Goal: Information Seeking & Learning: Find specific fact

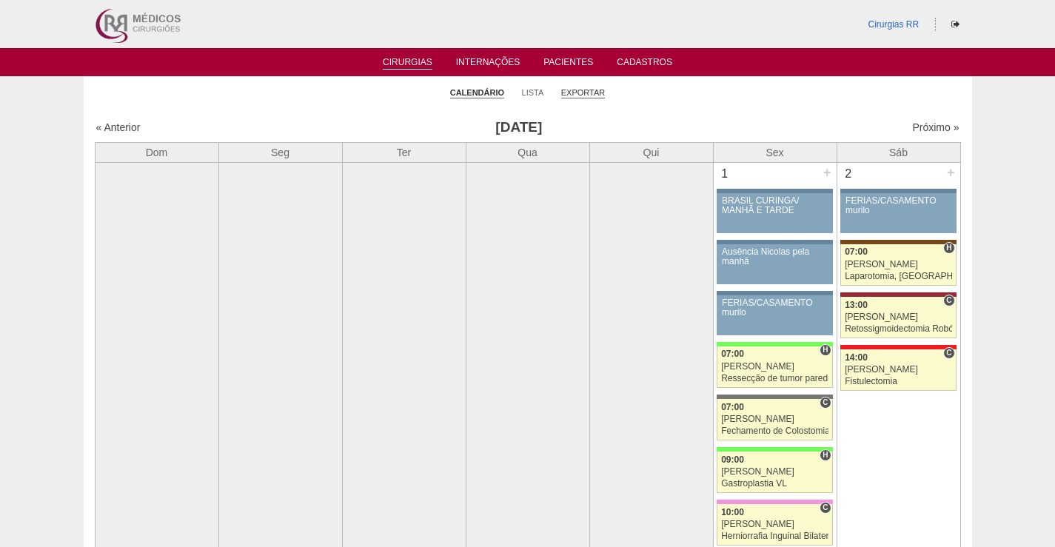
click at [595, 94] on link "Exportar" at bounding box center [583, 92] width 44 height 11
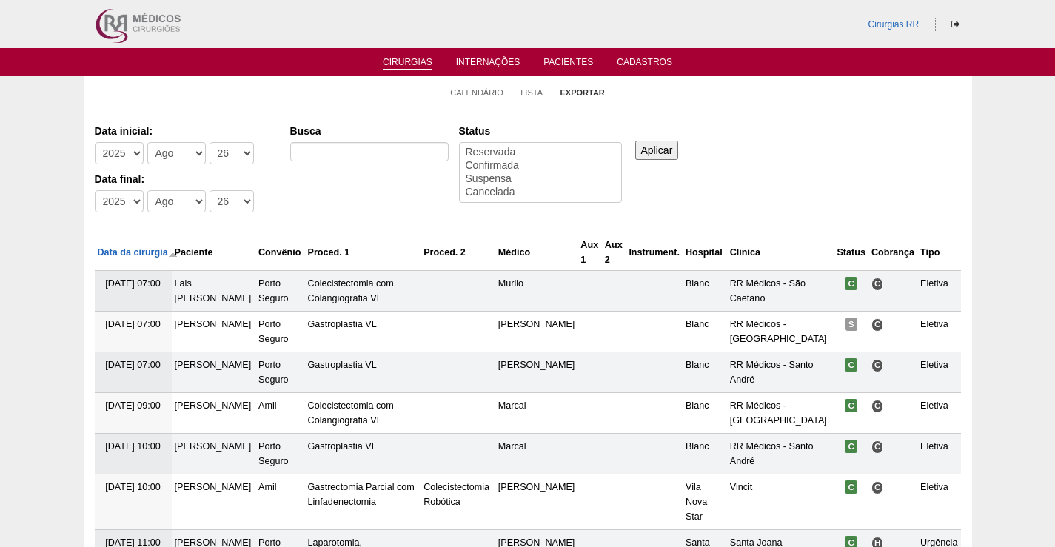
select select
click at [237, 155] on select "-Dia 1 2 3 4 5 6 7 8 9 10 11 12 13 14 15 16 17 18 19 20 21 22 23 24 25 26 27 28…" at bounding box center [232, 153] width 44 height 22
select select "25"
click at [210, 142] on select "-Dia 1 2 3 4 5 6 7 8 9 10 11 12 13 14 15 16 17 18 19 20 21 22 23 24 25 26 27 28…" at bounding box center [232, 153] width 44 height 22
click at [235, 204] on select "-Dia 1 2 3 4 5 6 7 8 9 10 11 12 13 14 15 16 17 18 19 20 21 22 23 24 25 26 27 28…" at bounding box center [232, 201] width 44 height 22
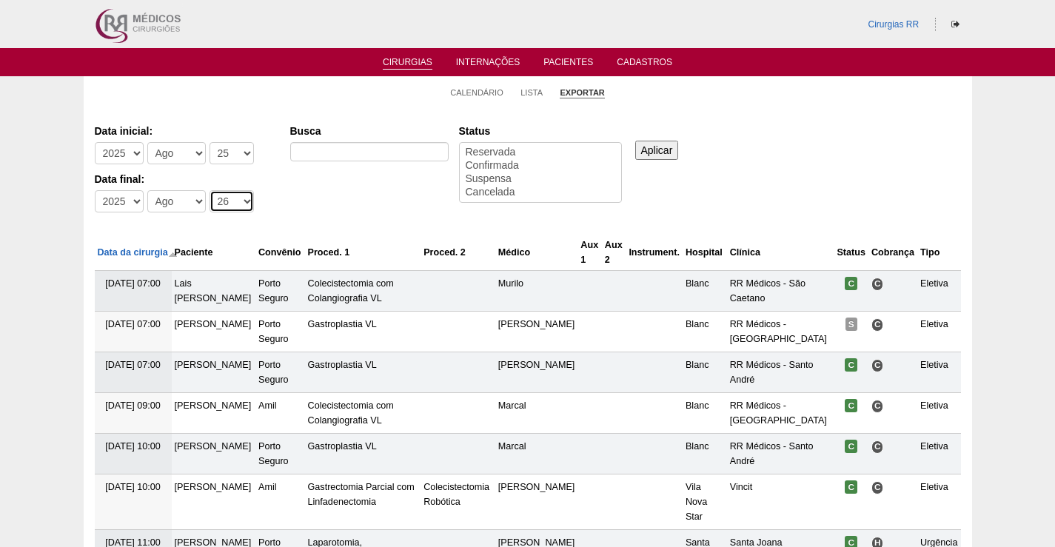
select select "25"
click at [210, 190] on select "-Dia 1 2 3 4 5 6 7 8 9 10 11 12 13 14 15 16 17 18 19 20 21 22 23 24 25 26 27 28…" at bounding box center [232, 201] width 44 height 22
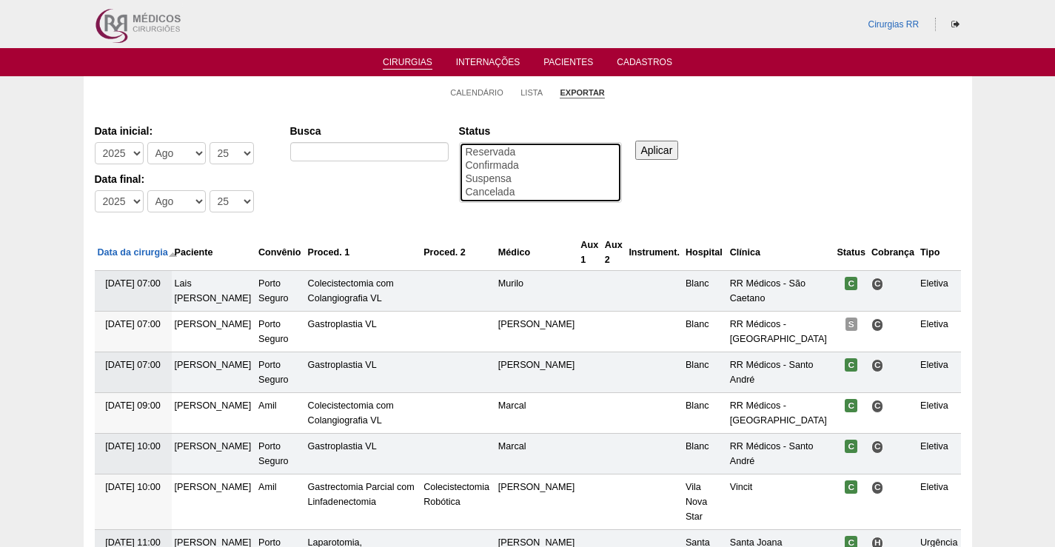
select select "conf"
click at [523, 162] on option "Confirmada" at bounding box center [540, 165] width 153 height 13
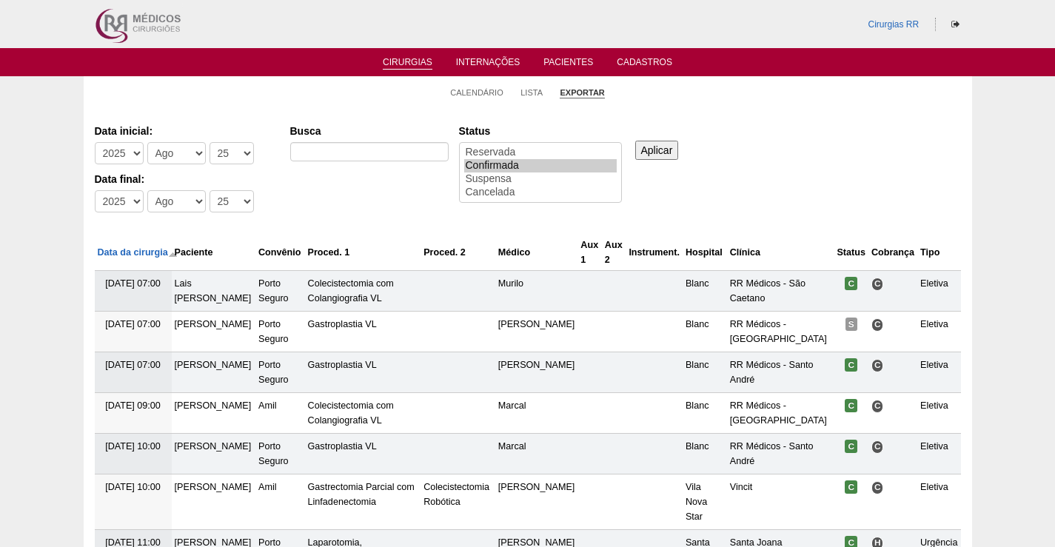
click at [660, 153] on input "Aplicar" at bounding box center [658, 150] width 44 height 19
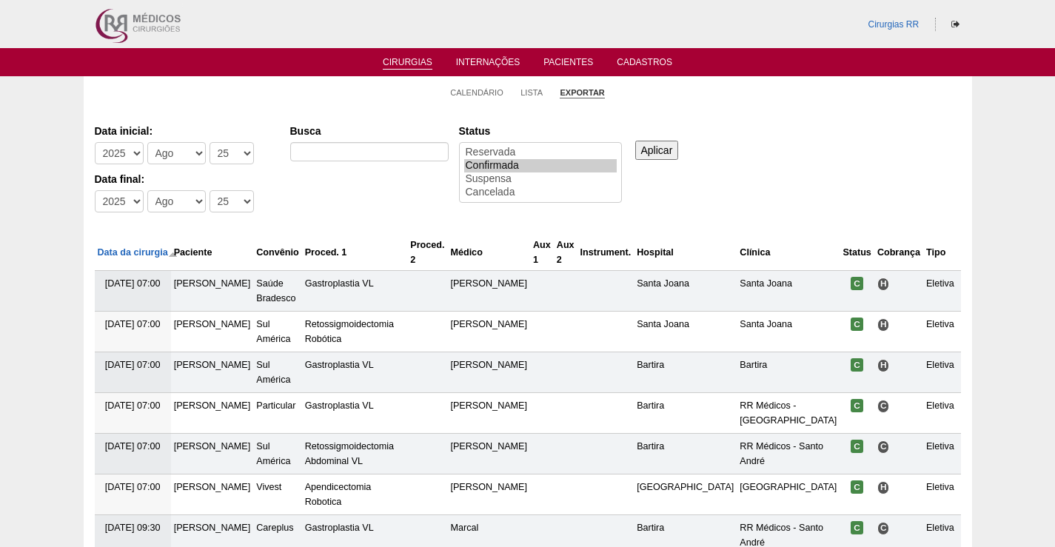
click at [660, 149] on input "Aplicar" at bounding box center [658, 150] width 44 height 19
click at [658, 149] on input "Aplicar" at bounding box center [658, 150] width 44 height 19
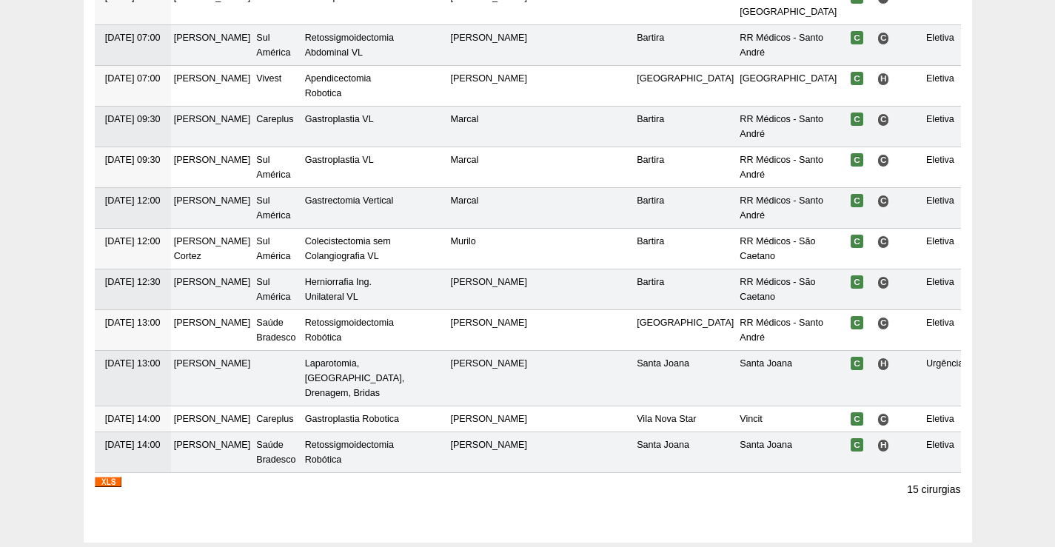
scroll to position [509, 0]
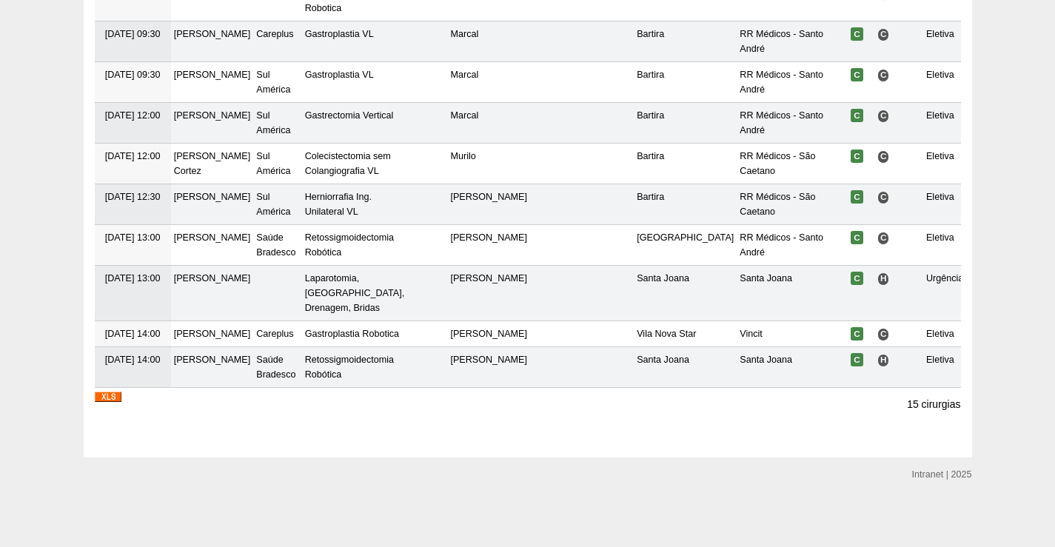
click at [116, 397] on img at bounding box center [108, 397] width 27 height 10
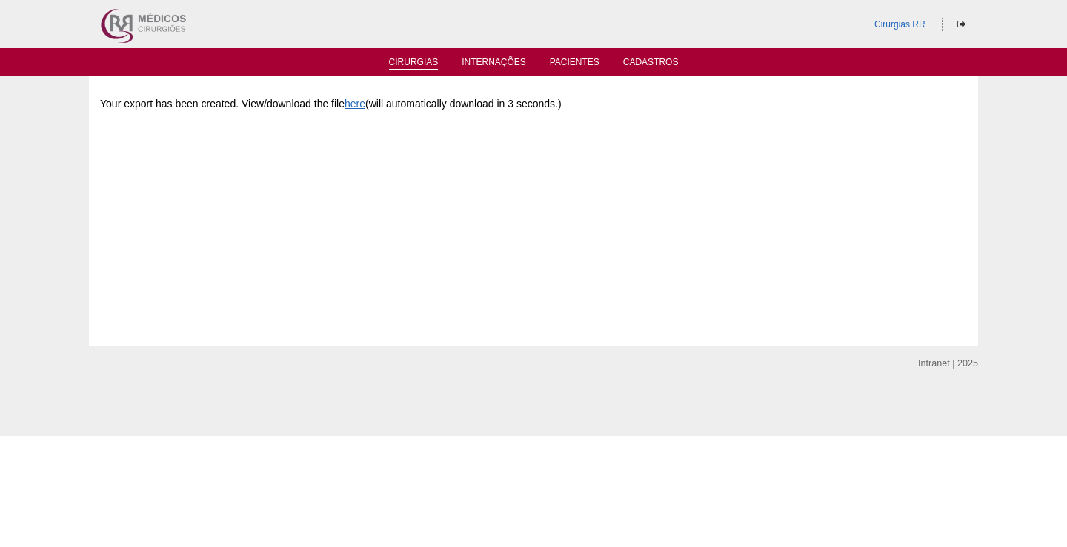
drag, startPoint x: 418, startPoint y: 63, endPoint x: 507, endPoint y: 47, distance: 90.2
click at [419, 63] on link "Cirurgias" at bounding box center [414, 64] width 50 height 15
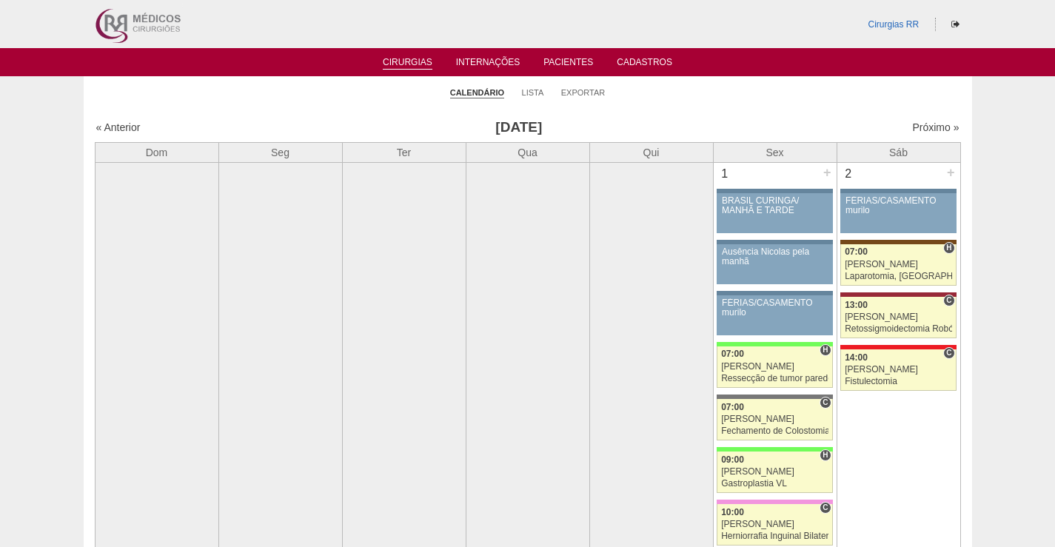
click at [503, 129] on h3 "Agosto 2025" at bounding box center [519, 127] width 432 height 21
click at [584, 93] on link "Exportar" at bounding box center [583, 92] width 44 height 11
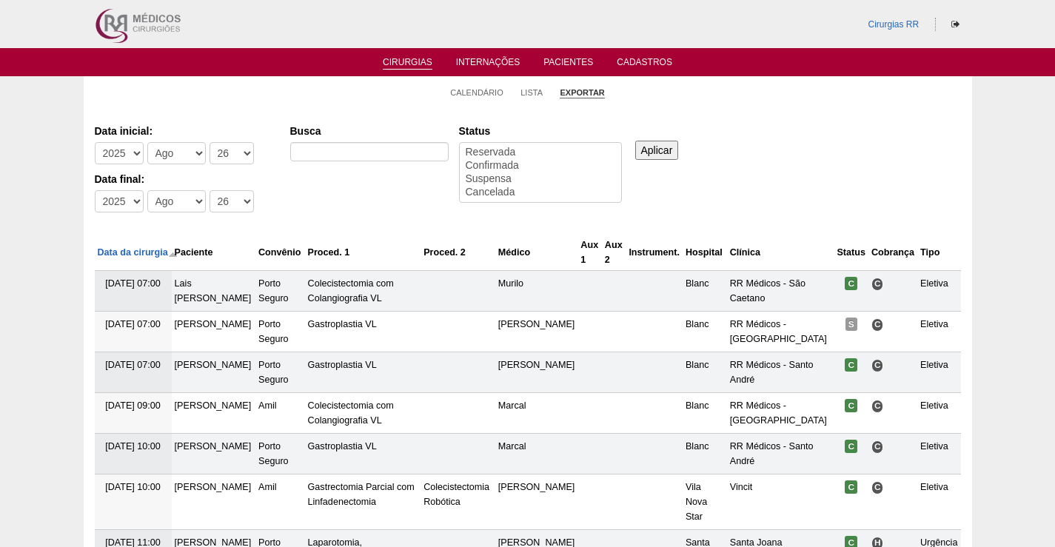
select select
click at [400, 59] on link "Cirurgias" at bounding box center [408, 63] width 50 height 13
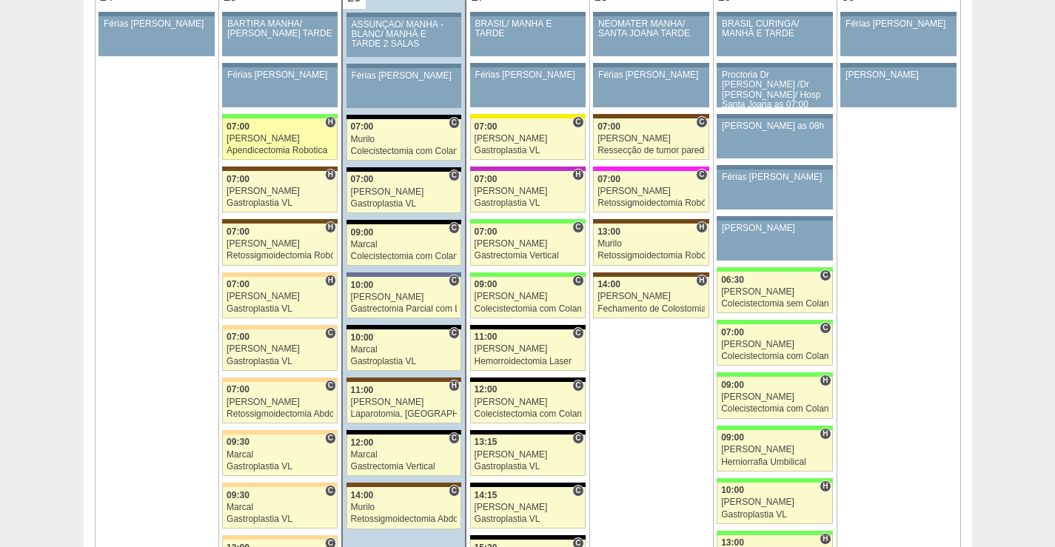
scroll to position [3333, 0]
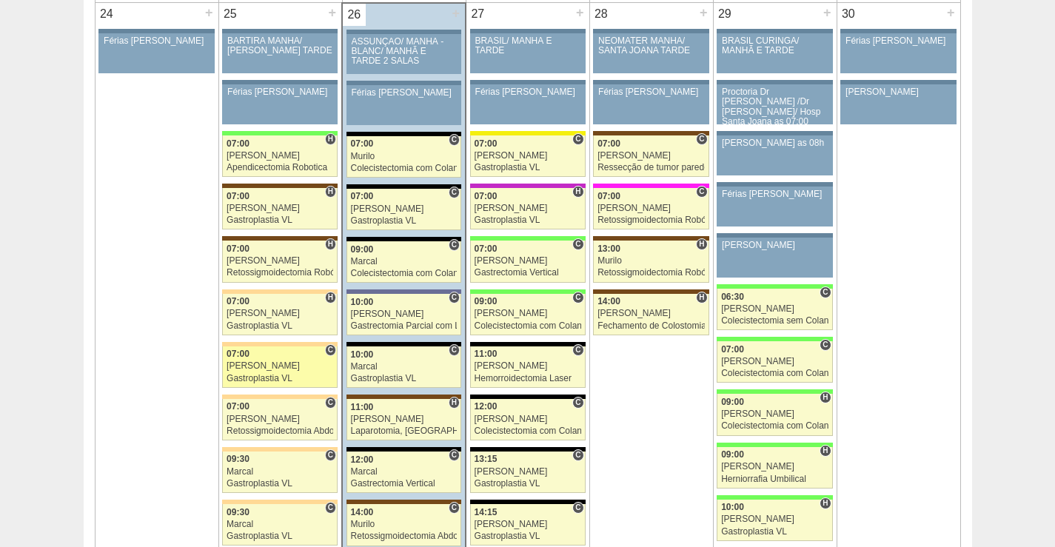
click at [275, 355] on div "07:00" at bounding box center [280, 355] width 107 height 10
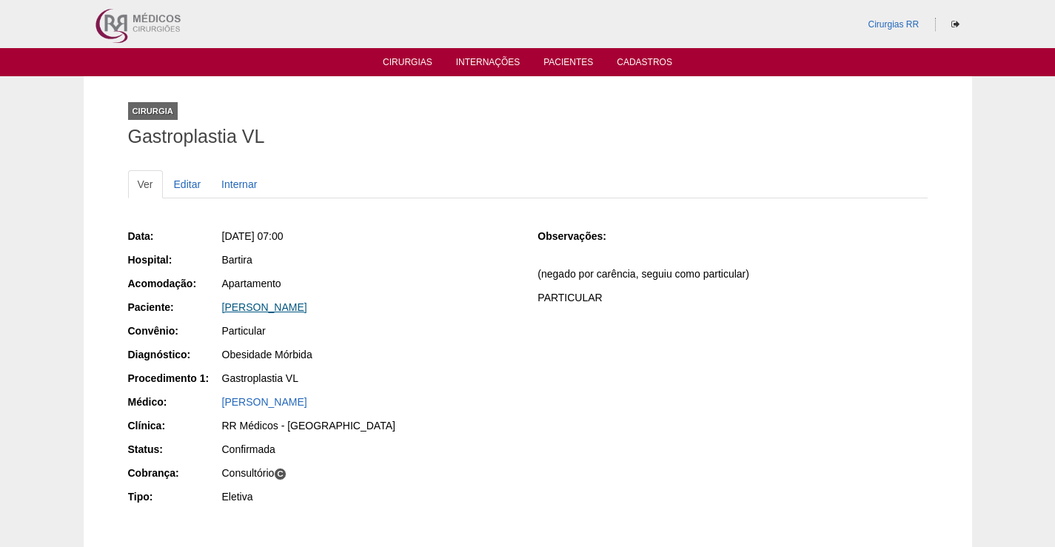
click at [307, 305] on link "[PERSON_NAME]" at bounding box center [264, 307] width 85 height 12
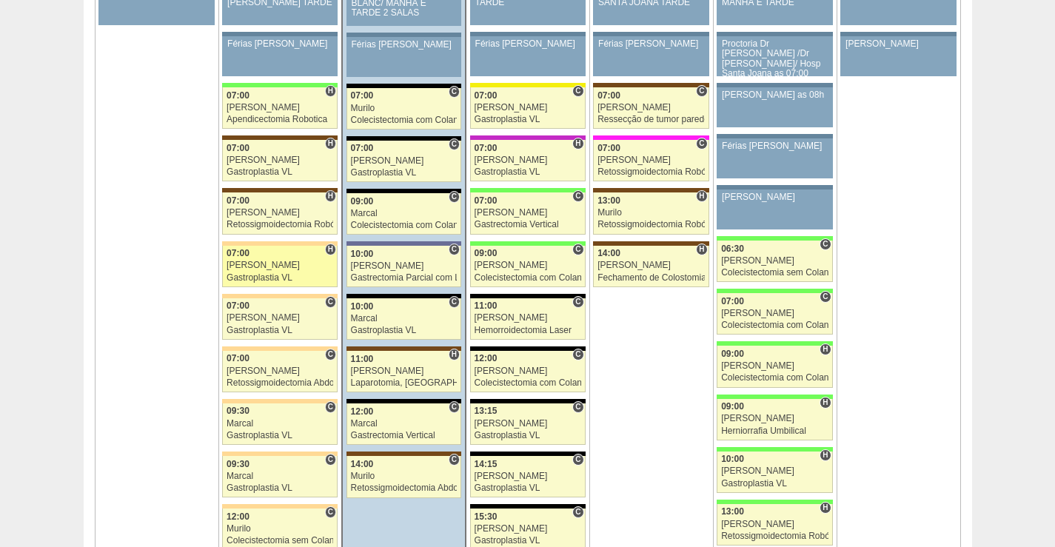
scroll to position [3407, 0]
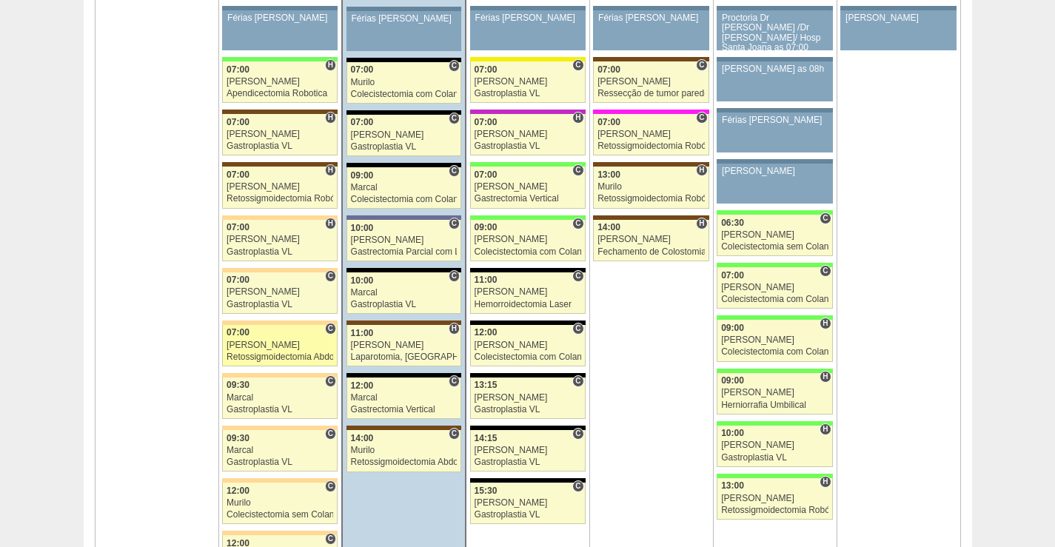
click at [291, 336] on div "07:00" at bounding box center [280, 333] width 107 height 10
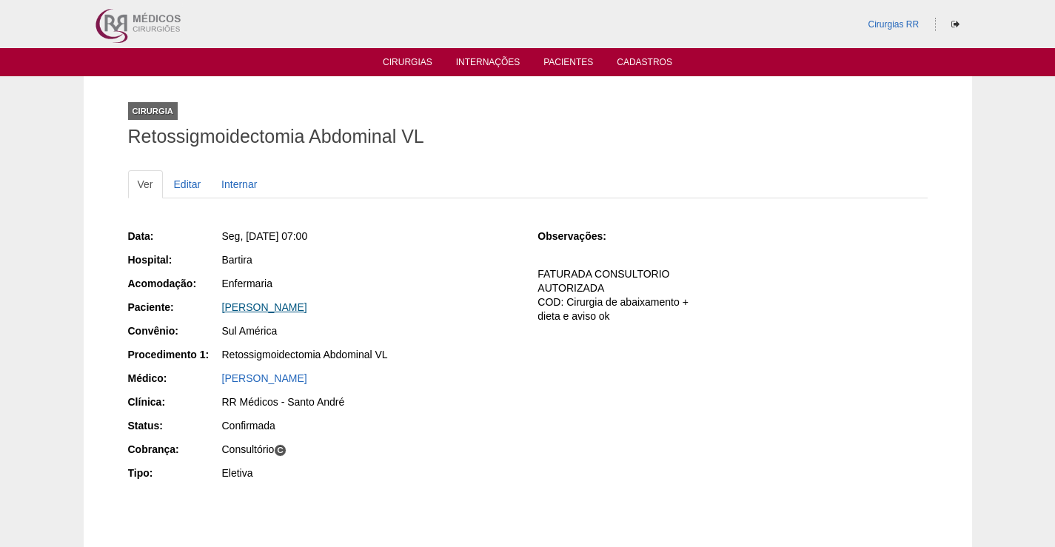
click at [290, 307] on link "[PERSON_NAME]" at bounding box center [264, 307] width 85 height 12
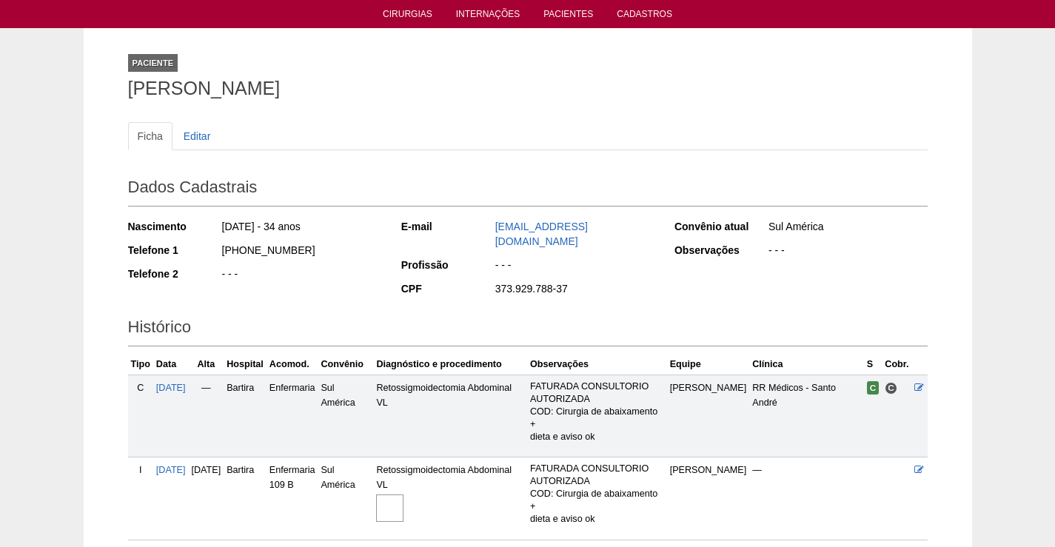
scroll to position [133, 0]
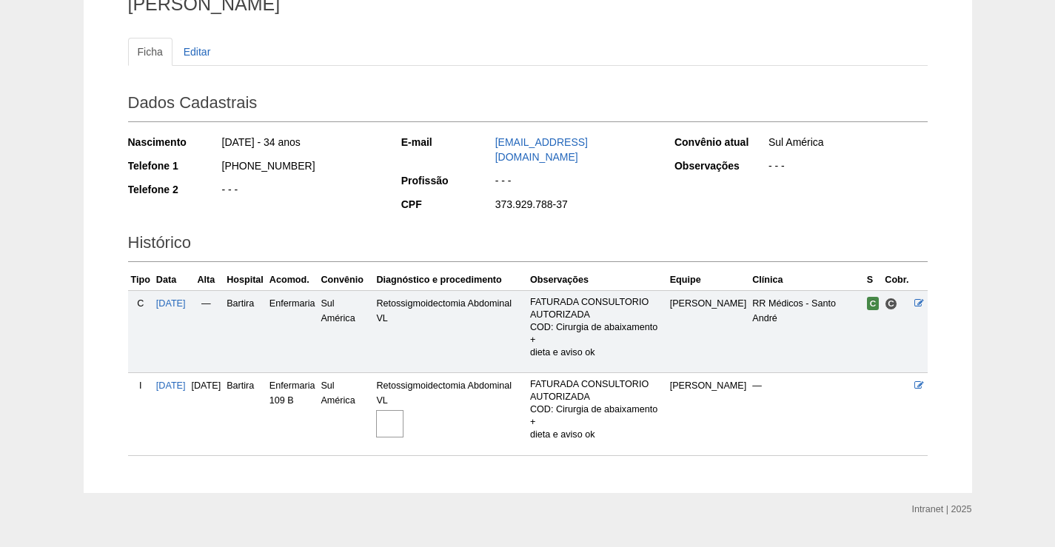
click at [404, 410] on img at bounding box center [389, 423] width 27 height 27
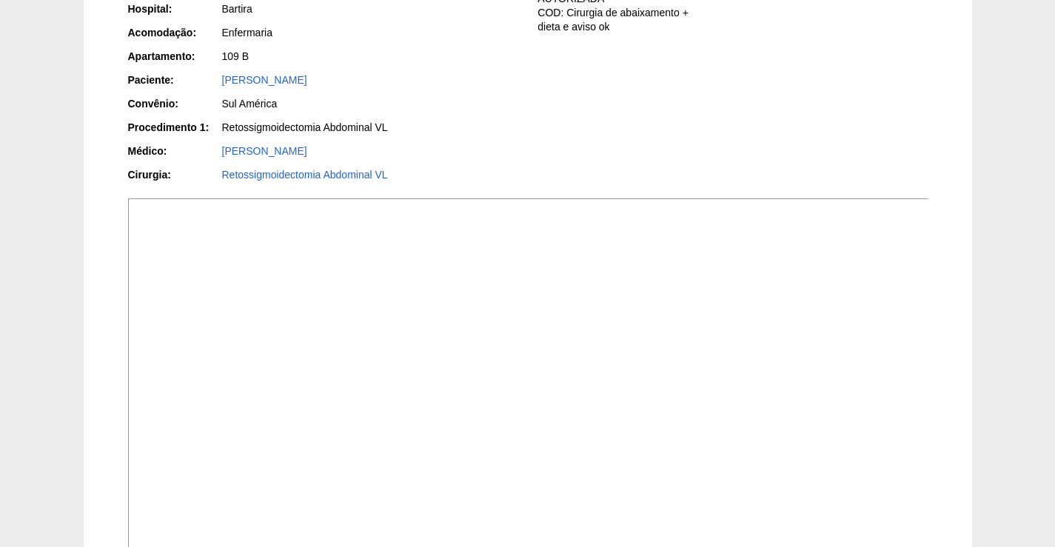
scroll to position [296, 0]
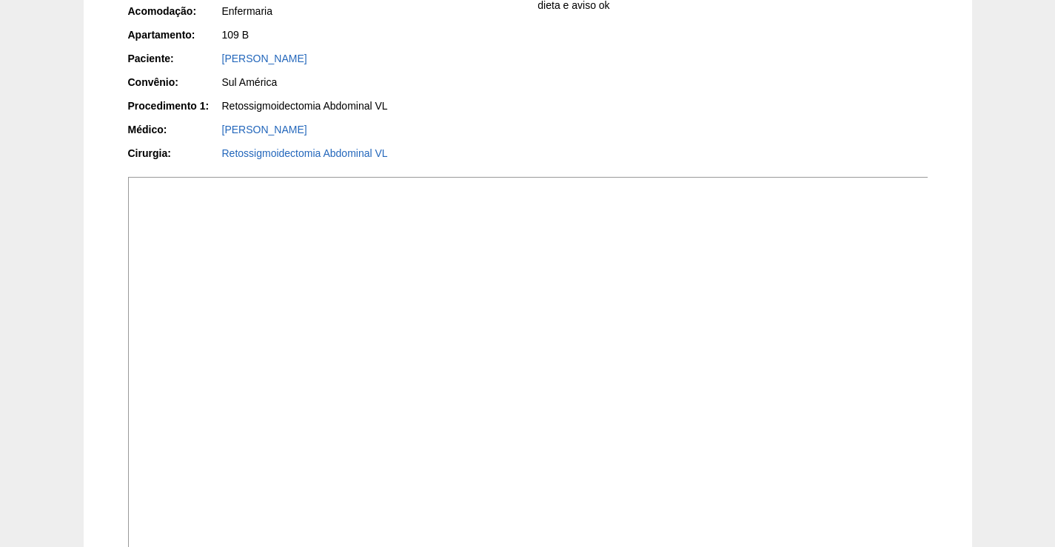
click at [764, 364] on img at bounding box center [528, 477] width 801 height 601
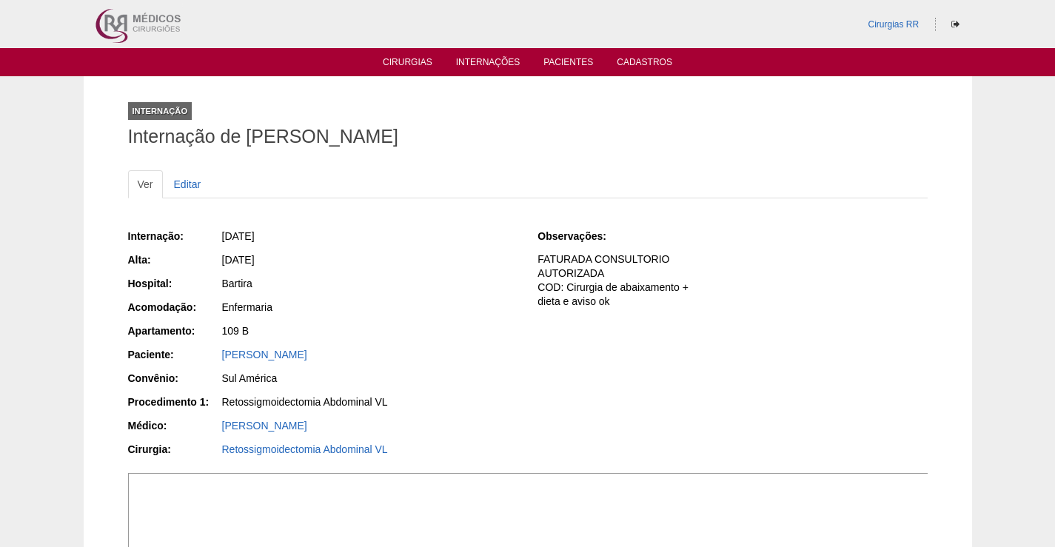
drag, startPoint x: 358, startPoint y: 347, endPoint x: 213, endPoint y: 352, distance: 144.5
click at [205, 341] on div "Internação: [DATE] [GEOGRAPHIC_DATA]: [DATE] Hospital: [GEOGRAPHIC_DATA] Acomod…" at bounding box center [323, 345] width 390 height 242
click at [425, 280] on div "Bartira" at bounding box center [370, 283] width 296 height 15
drag, startPoint x: 350, startPoint y: 353, endPoint x: 213, endPoint y: 351, distance: 137.8
click at [213, 351] on div "Paciente: KELLI DANIELA DA SILVA" at bounding box center [323, 356] width 390 height 19
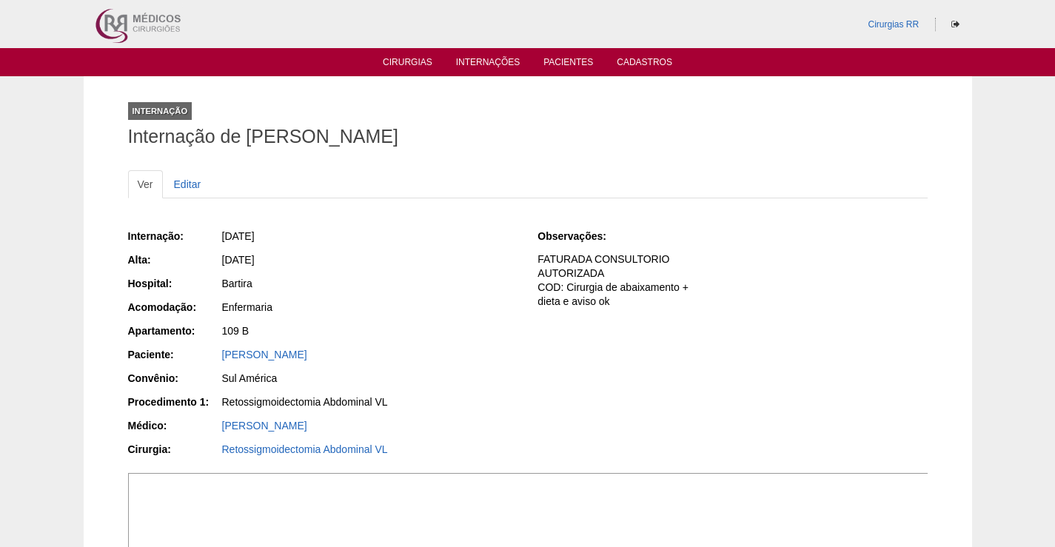
copy div "Paciente: KELLI DANIELA DA SILVA"
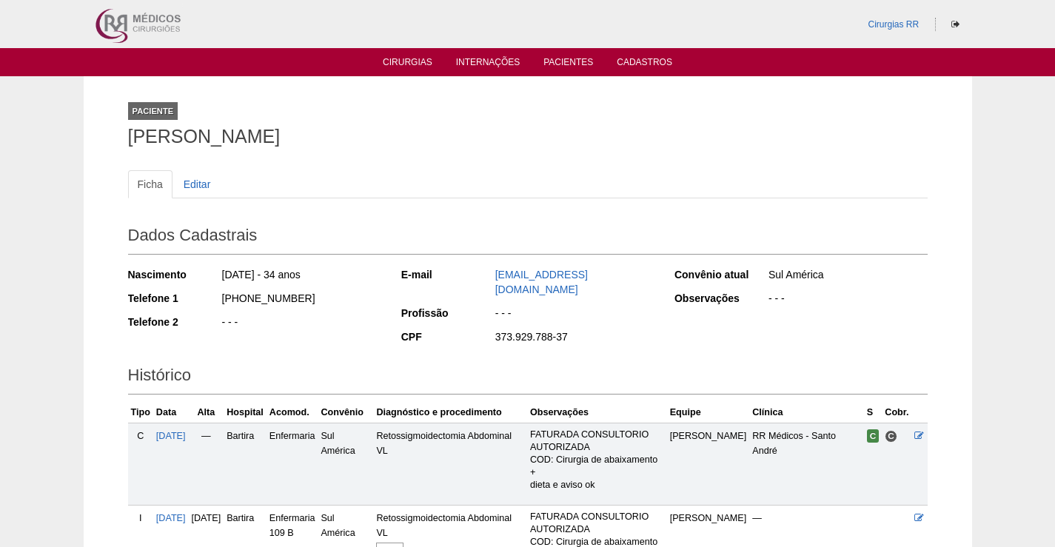
scroll to position [133, 0]
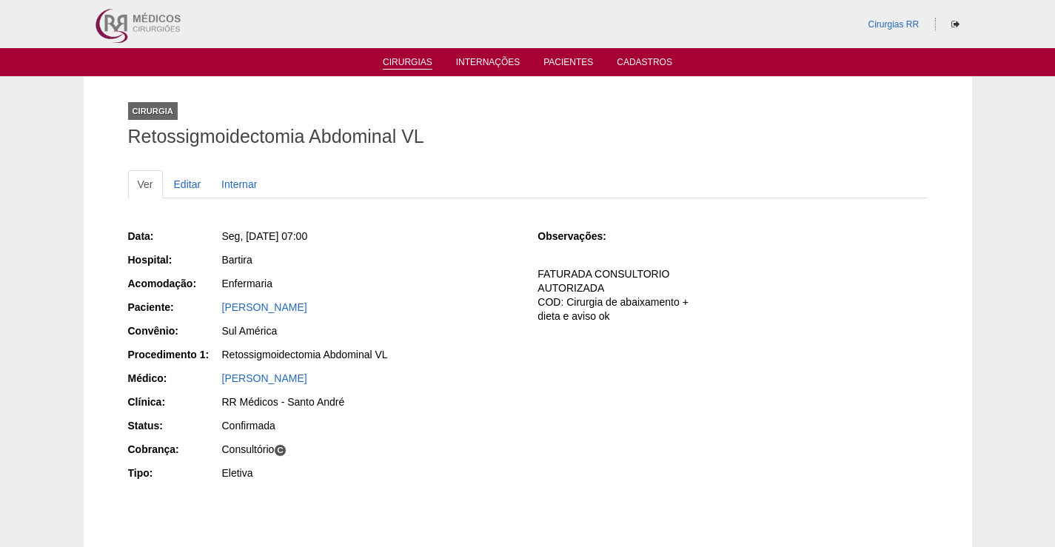
click at [421, 59] on link "Cirurgias" at bounding box center [408, 63] width 50 height 13
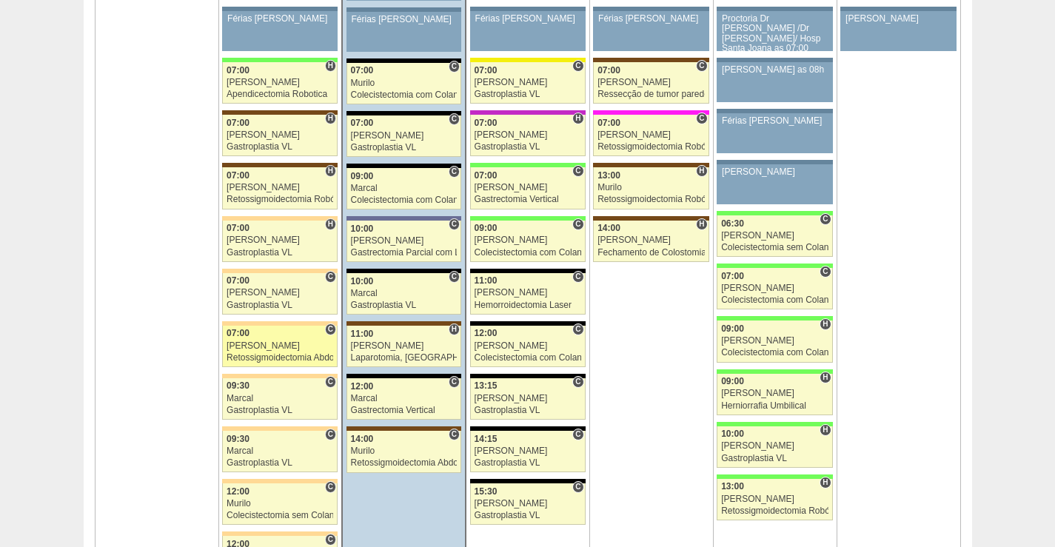
scroll to position [3407, 0]
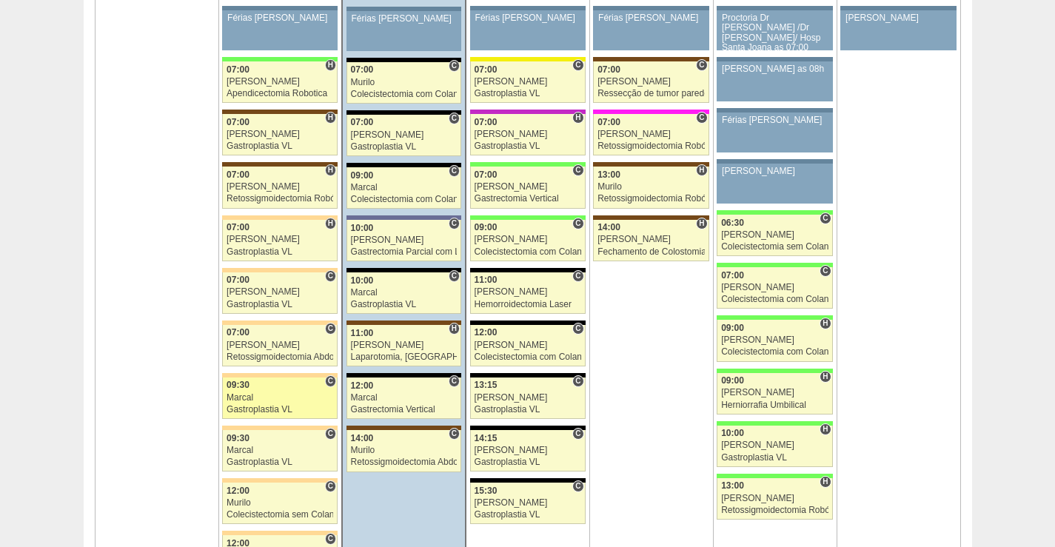
click at [284, 390] on div "09:30" at bounding box center [280, 386] width 107 height 10
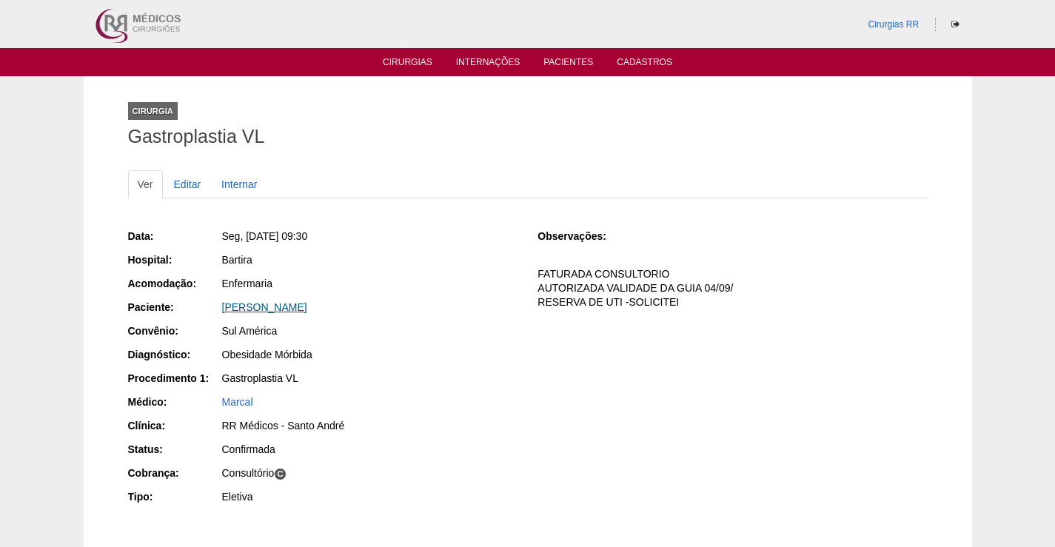
click at [270, 304] on link "[PERSON_NAME]" at bounding box center [264, 307] width 85 height 12
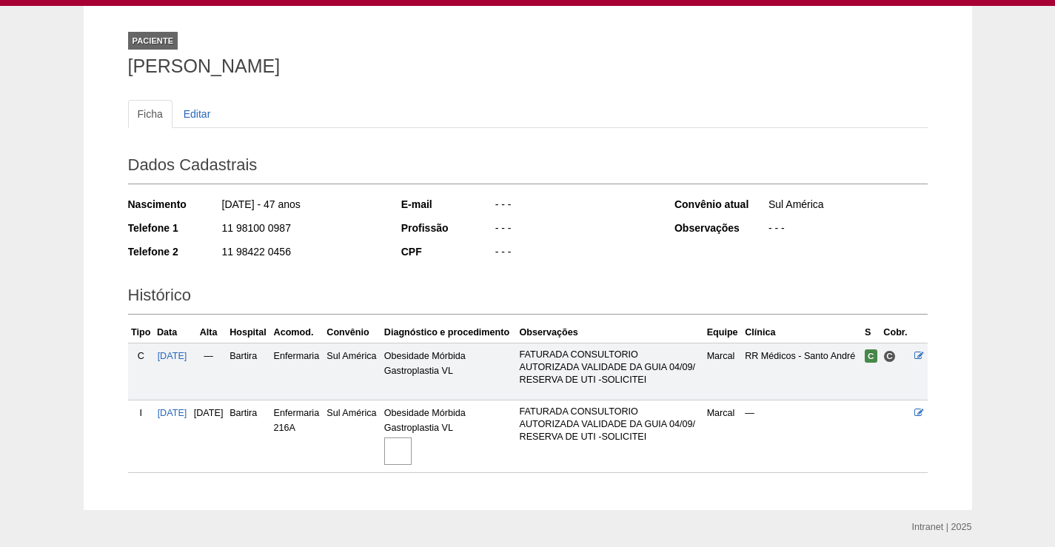
scroll to position [150, 0]
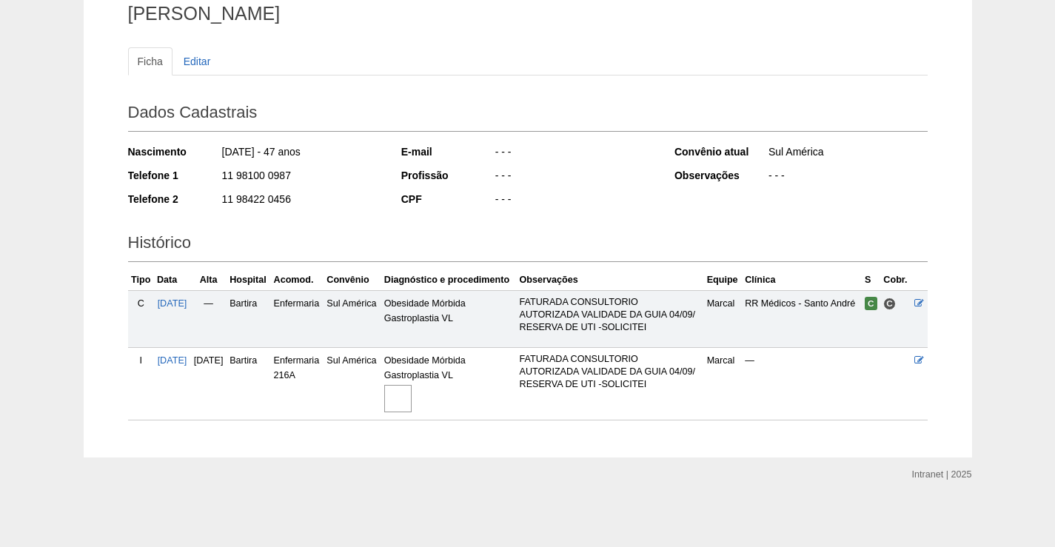
click at [412, 401] on img at bounding box center [397, 398] width 27 height 27
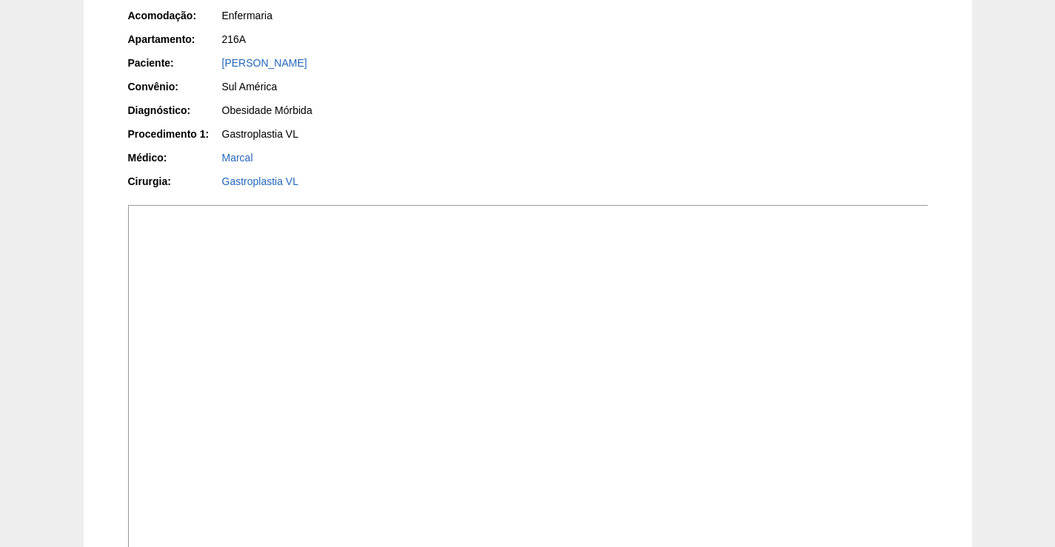
scroll to position [296, 0]
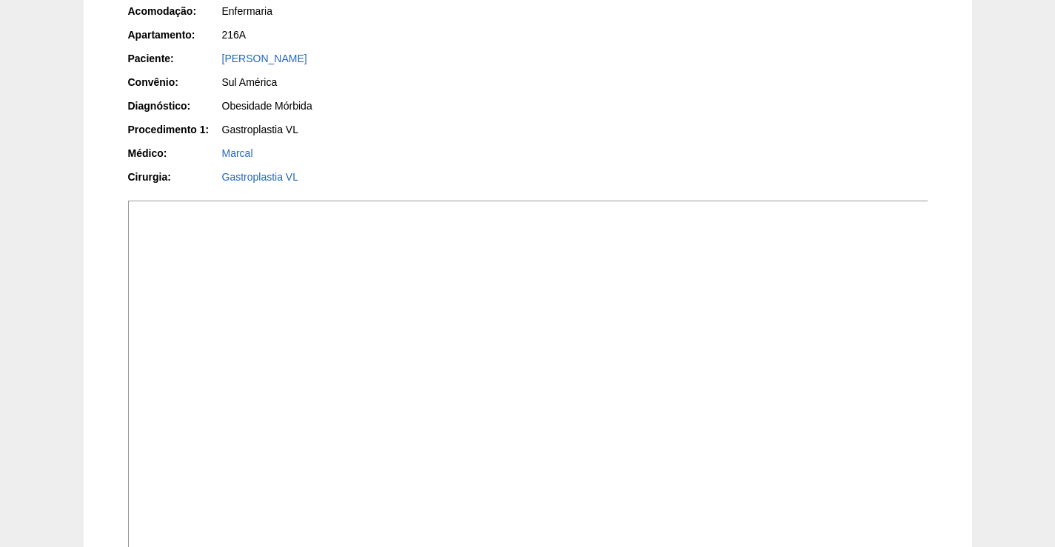
click at [633, 403] on img at bounding box center [528, 501] width 801 height 601
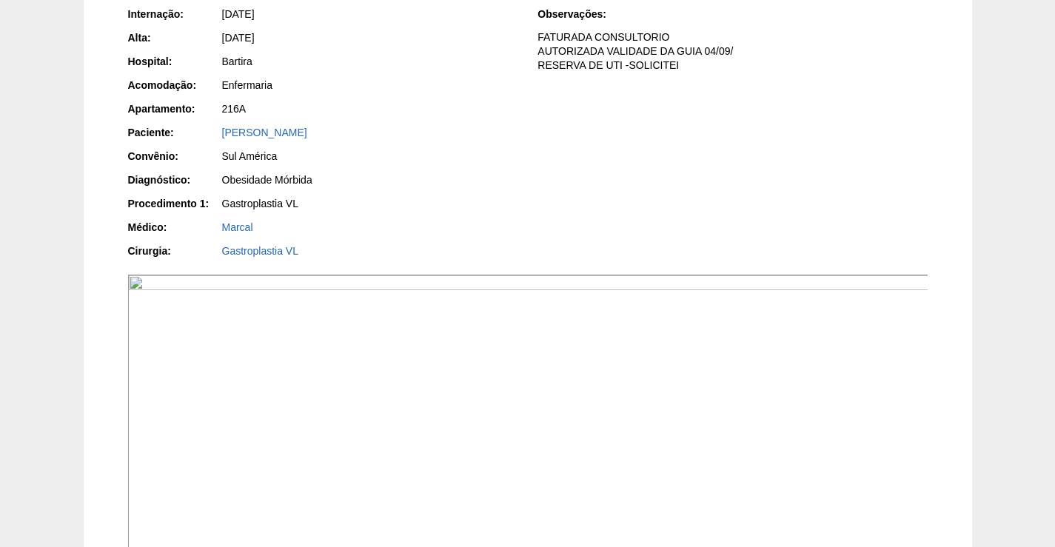
drag, startPoint x: 319, startPoint y: 135, endPoint x: 202, endPoint y: 143, distance: 117.3
click at [202, 143] on div "Paciente: [PERSON_NAME]" at bounding box center [323, 134] width 390 height 19
click at [342, 121] on div "Internação: [DATE] [GEOGRAPHIC_DATA]: [DATE] Hospital: [GEOGRAPHIC_DATA] Acomod…" at bounding box center [323, 134] width 390 height 266
drag, startPoint x: 326, startPoint y: 134, endPoint x: 233, endPoint y: 137, distance: 93.4
click at [204, 133] on div "Paciente: [PERSON_NAME]" at bounding box center [323, 134] width 390 height 19
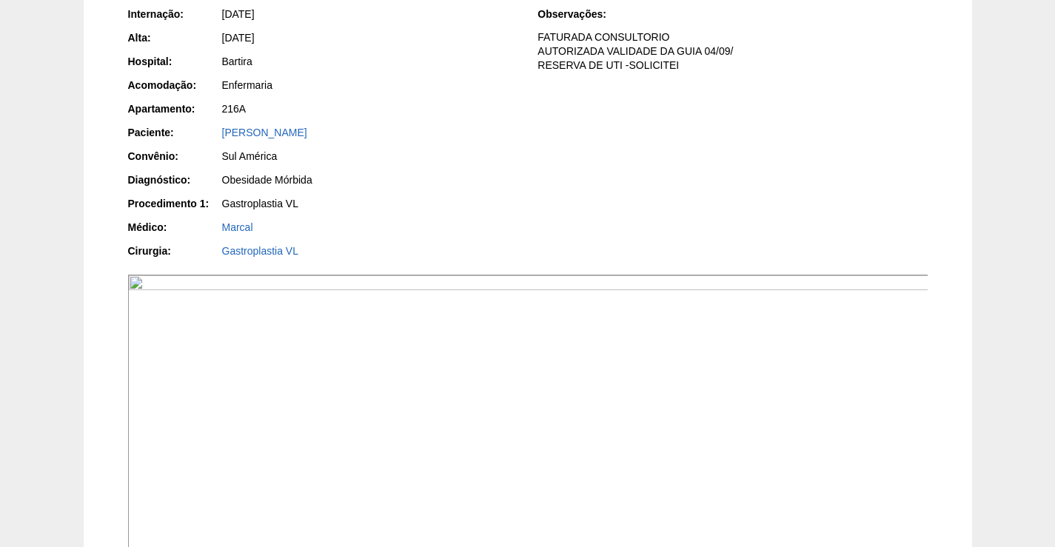
copy div "Paciente: [PERSON_NAME]"
